Goal: Information Seeking & Learning: Find specific fact

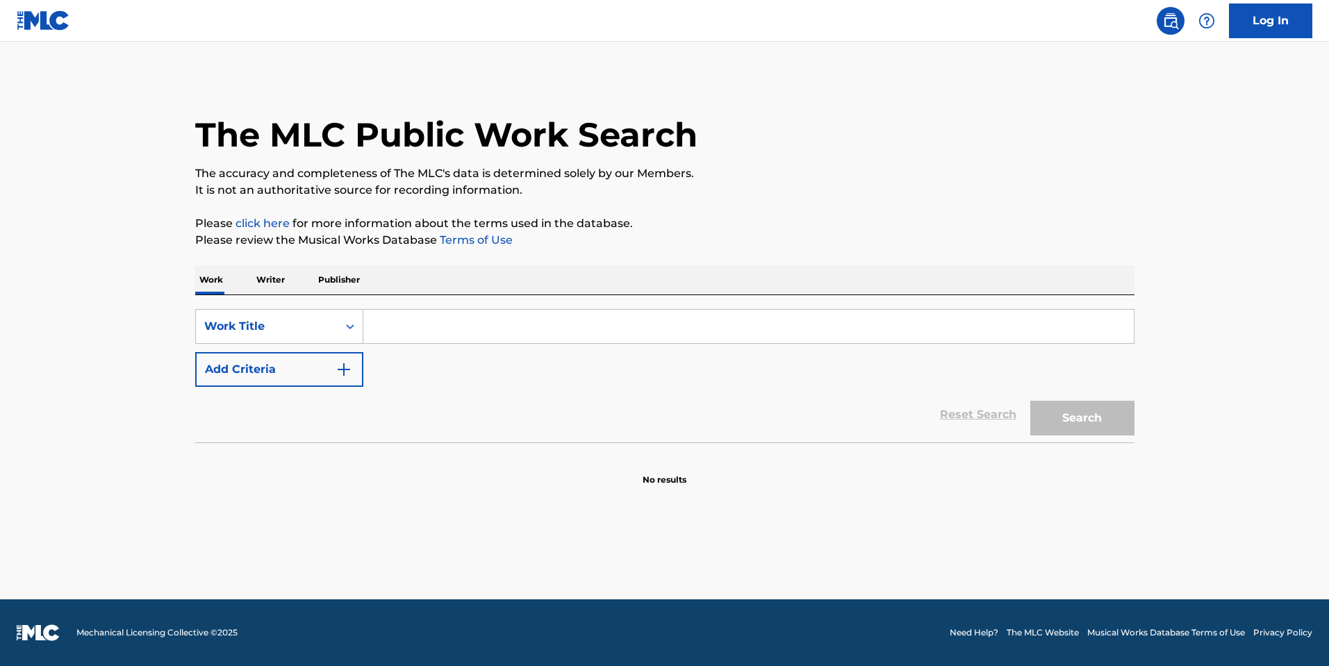
click at [630, 328] on input "Search Form" at bounding box center [748, 326] width 771 height 33
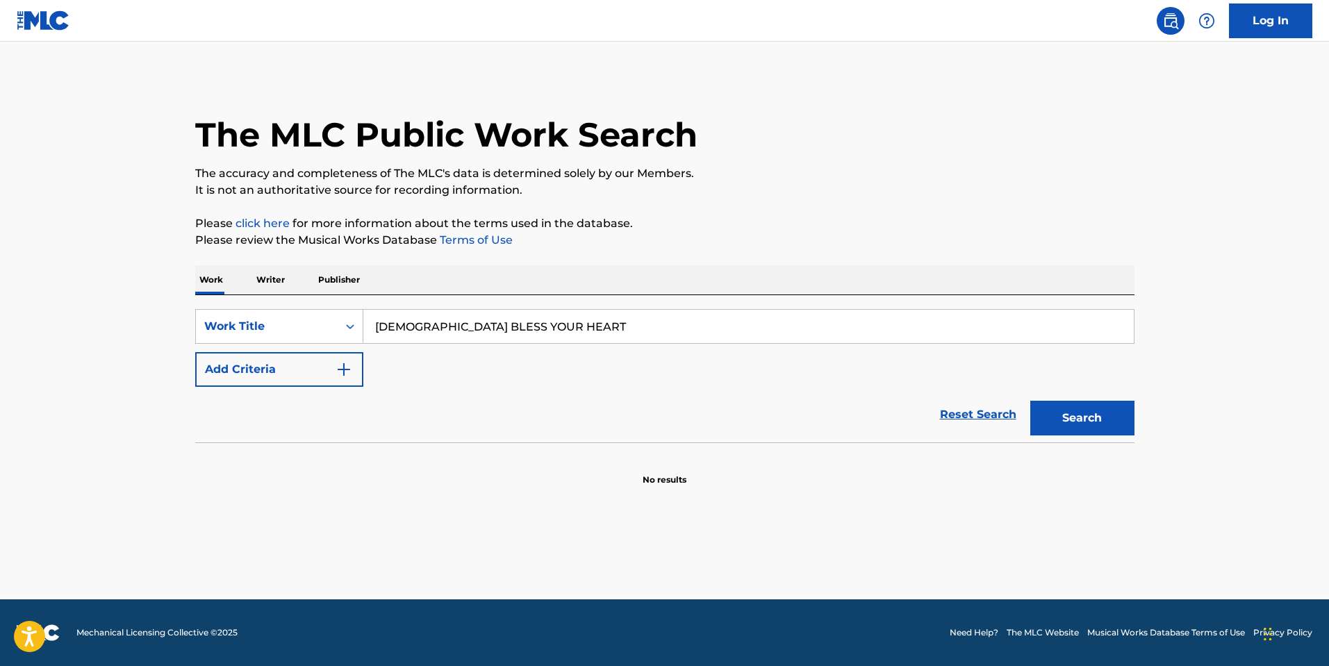
type input "[DEMOGRAPHIC_DATA] BLESS YOUR HEART"
click at [288, 361] on button "Add Criteria" at bounding box center [279, 369] width 168 height 35
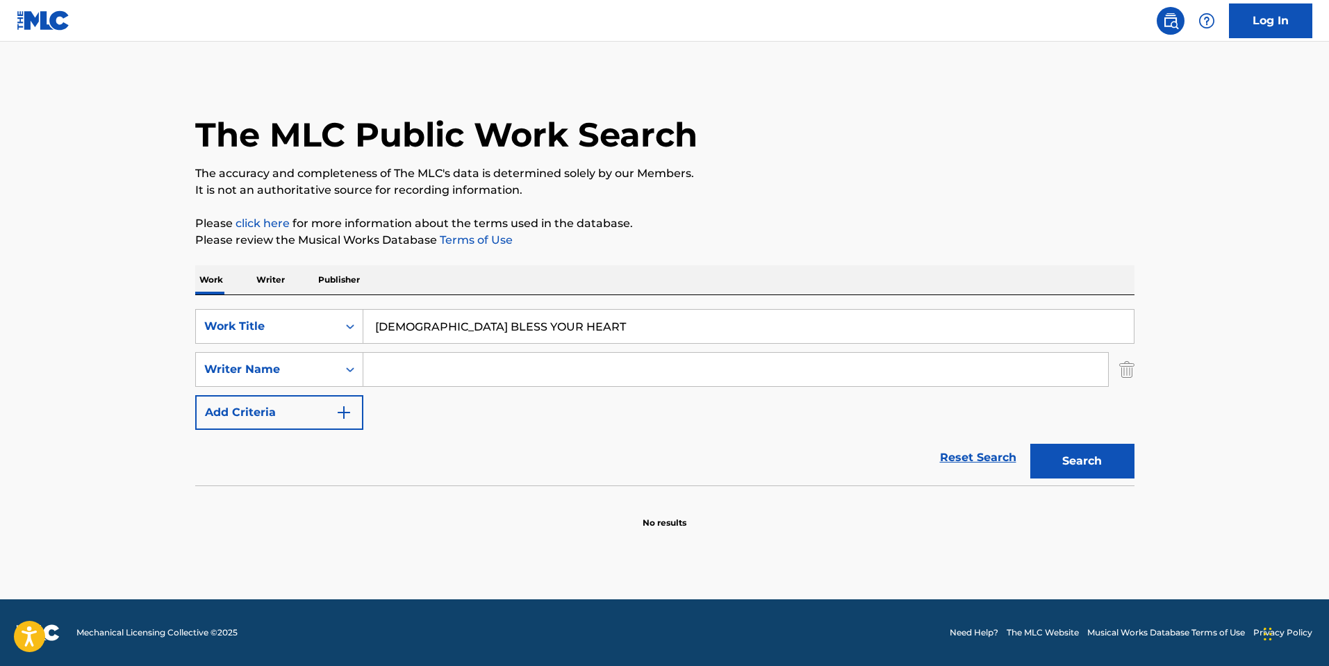
click at [430, 356] on input "Search Form" at bounding box center [735, 369] width 745 height 33
type input "BLACK"
click at [1030, 444] on button "Search" at bounding box center [1082, 461] width 104 height 35
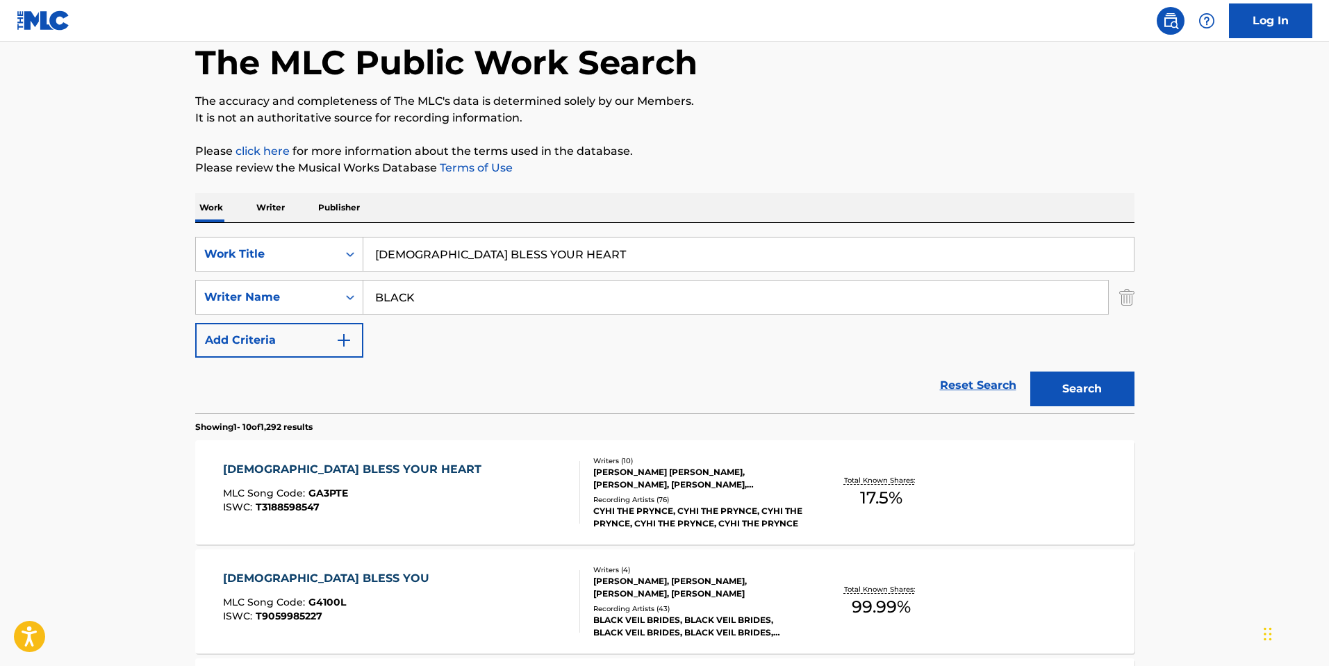
scroll to position [139, 0]
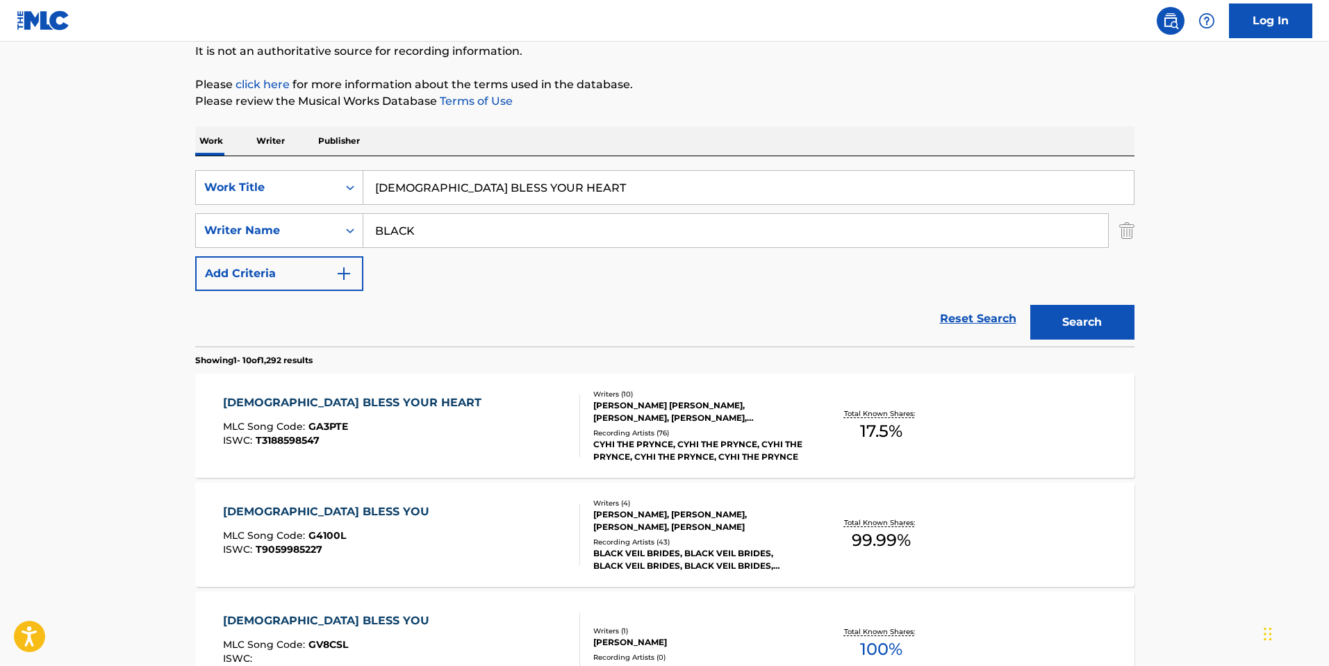
click at [610, 397] on div "Writers ( 10 )" at bounding box center [698, 394] width 210 height 10
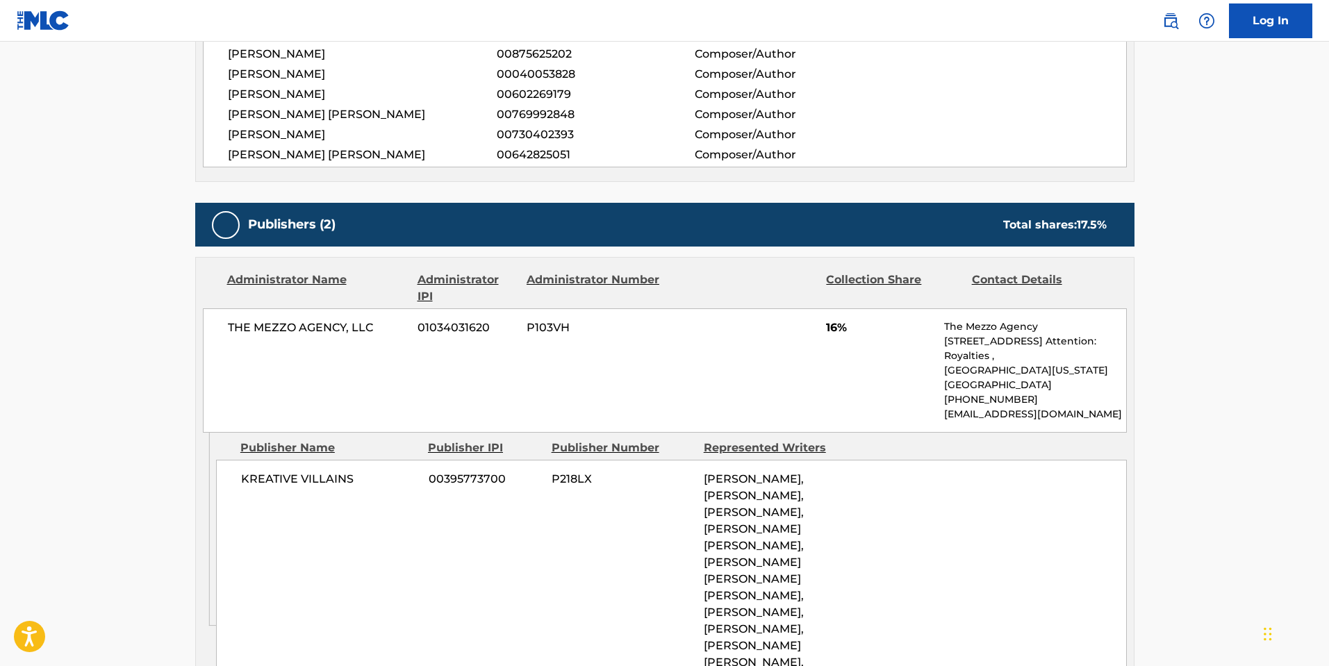
scroll to position [695, 0]
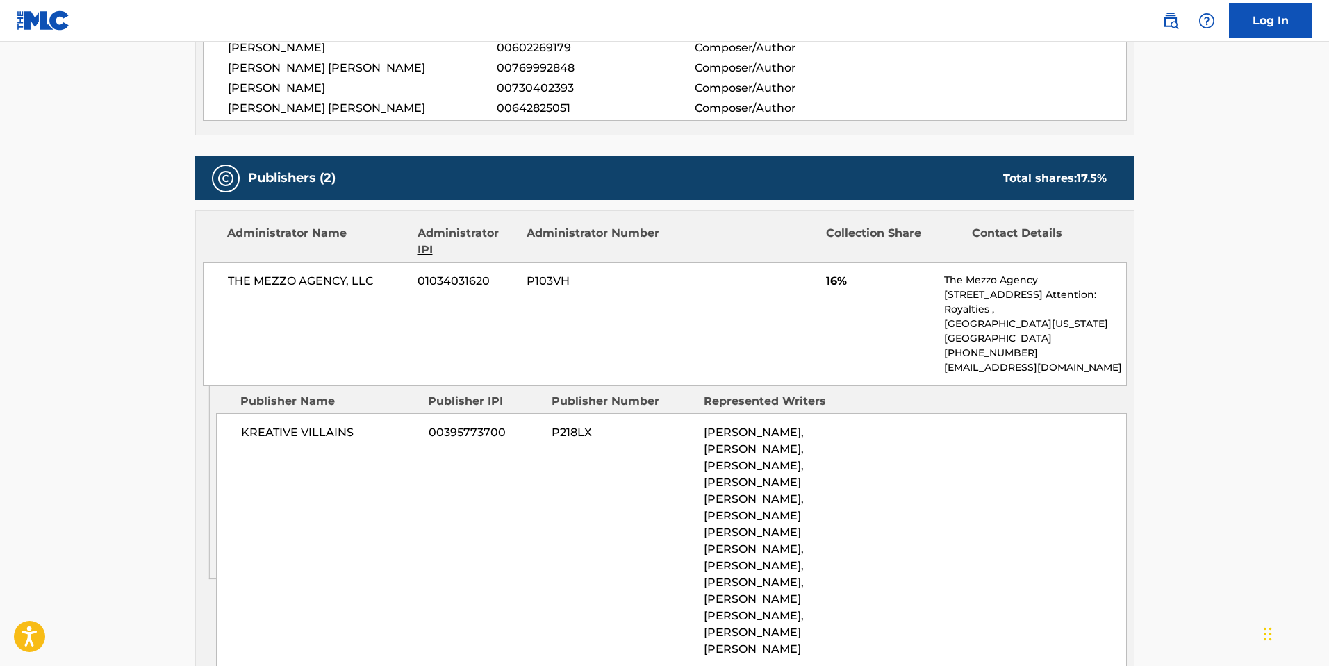
click at [931, 317] on div "THE MEZZO AGENCY, LLC 01034031620 P103VH 16% The Mezzo Agency [STREET_ADDRESS][…" at bounding box center [665, 324] width 924 height 124
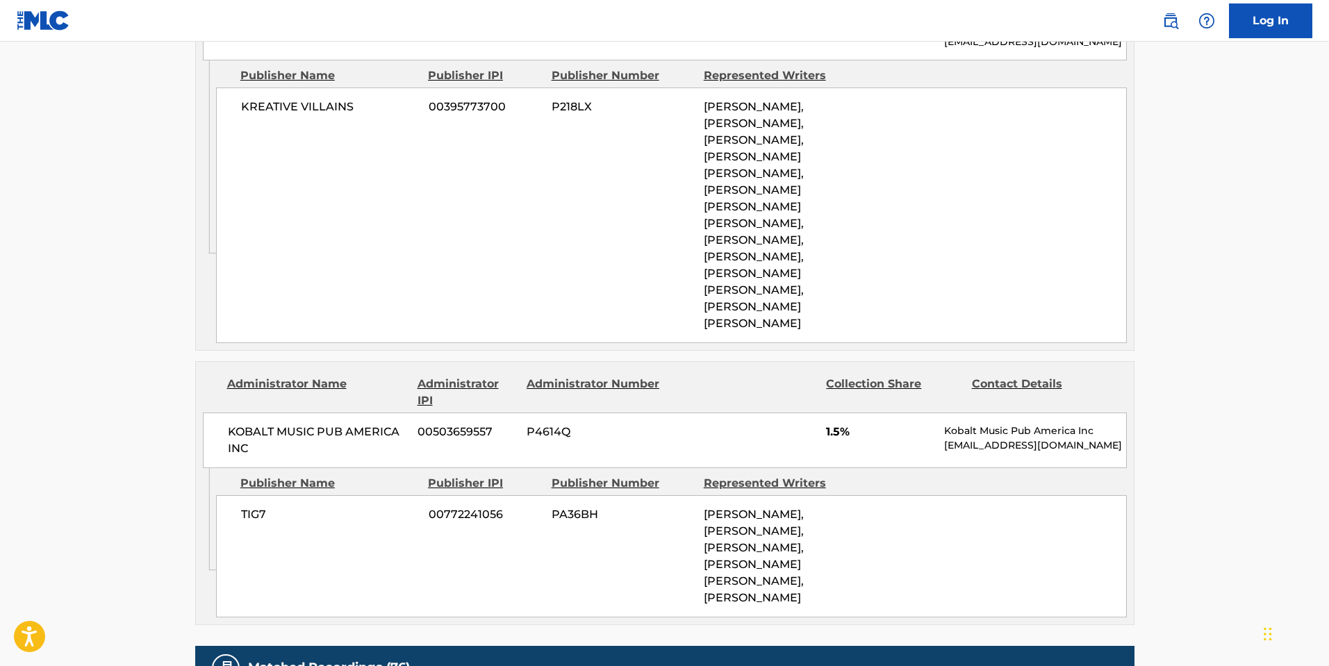
scroll to position [625, 0]
